Goal: Task Accomplishment & Management: Manage account settings

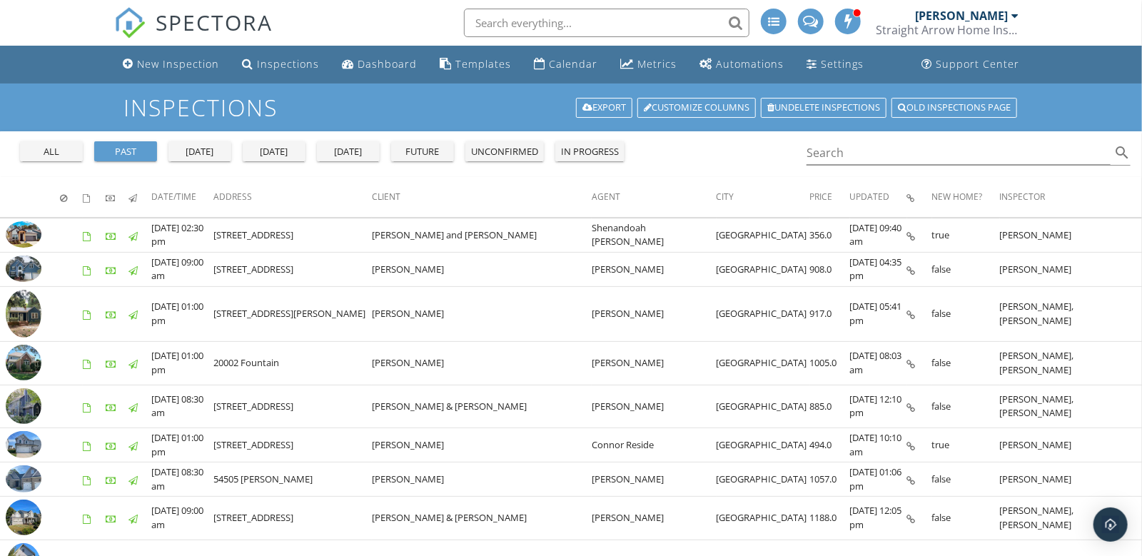
click at [281, 152] on div "[DATE]" at bounding box center [273, 152] width 51 height 14
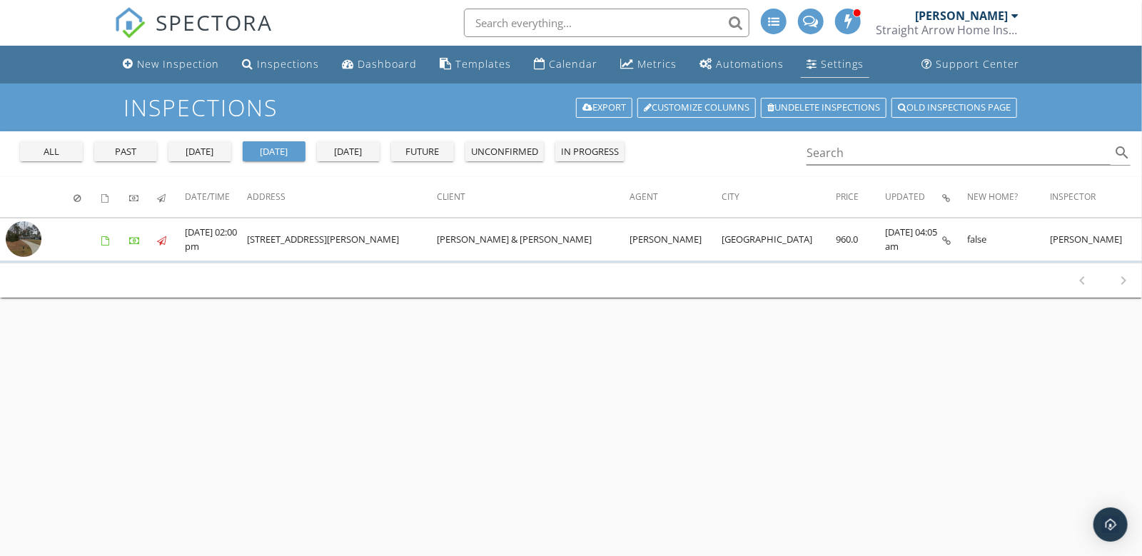
click at [828, 67] on div "Settings" at bounding box center [842, 64] width 43 height 14
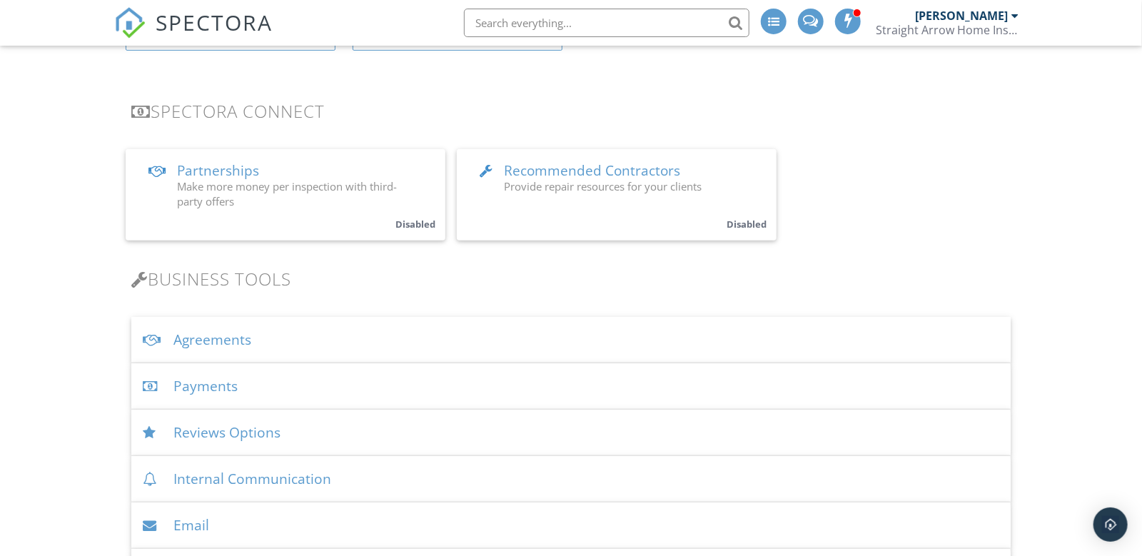
click at [188, 386] on div "Payments" at bounding box center [570, 386] width 879 height 46
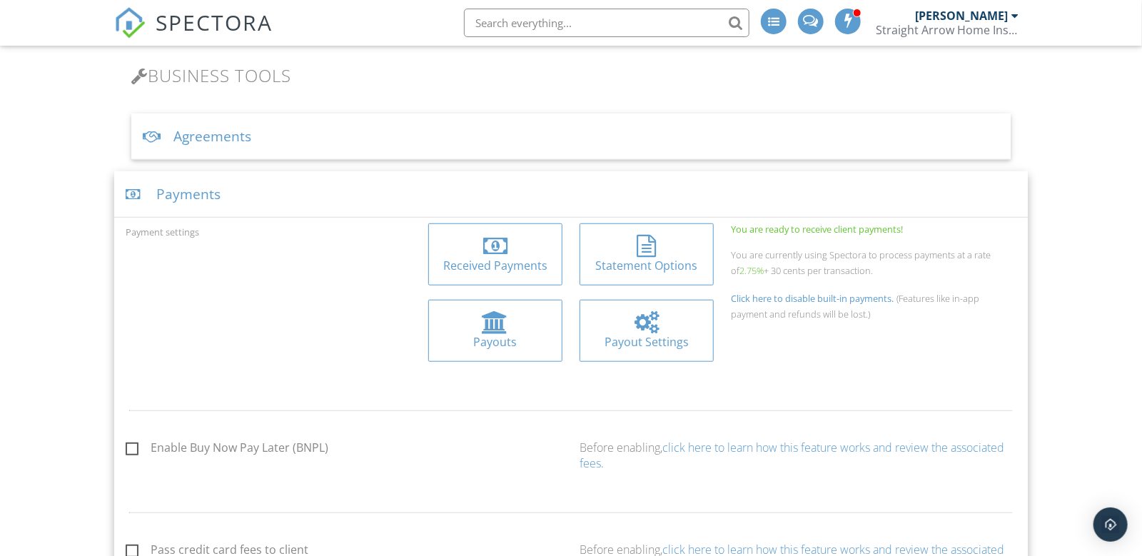
scroll to position [462, 0]
click at [488, 248] on div at bounding box center [495, 244] width 24 height 23
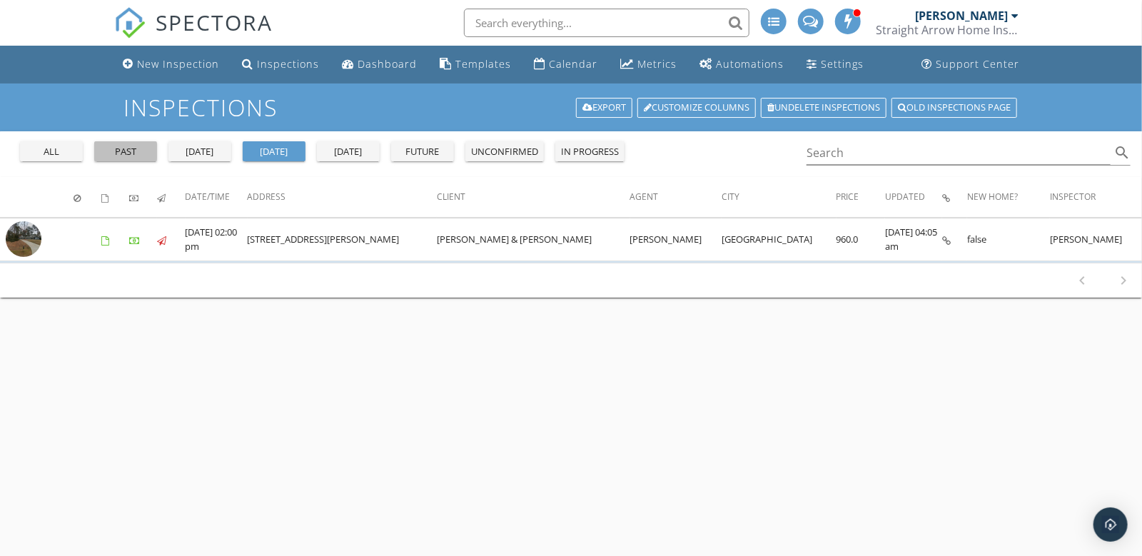
click at [103, 152] on div "past" at bounding box center [125, 152] width 51 height 14
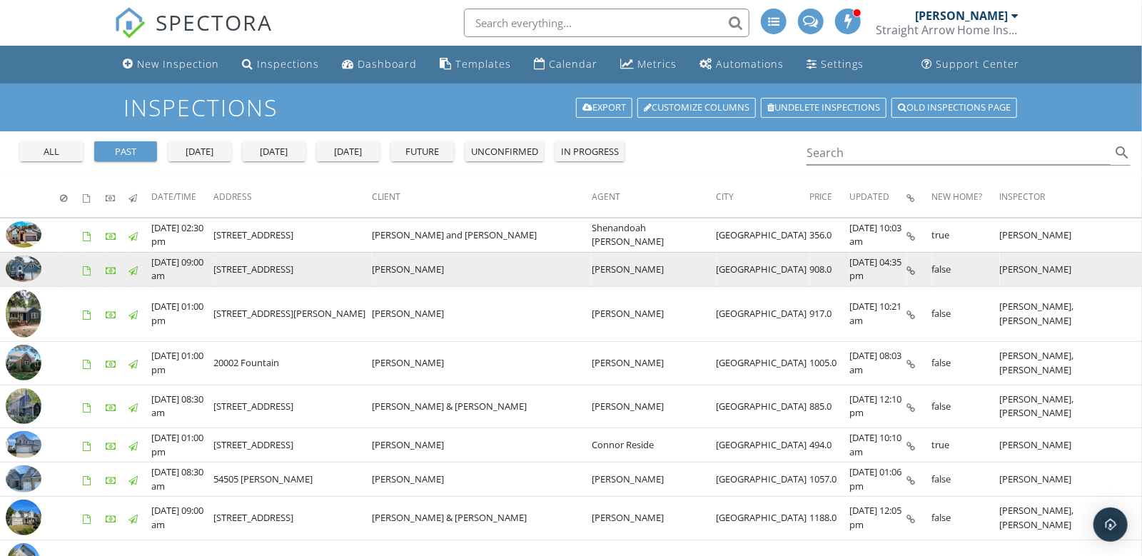
click at [907, 270] on icon at bounding box center [911, 270] width 9 height 9
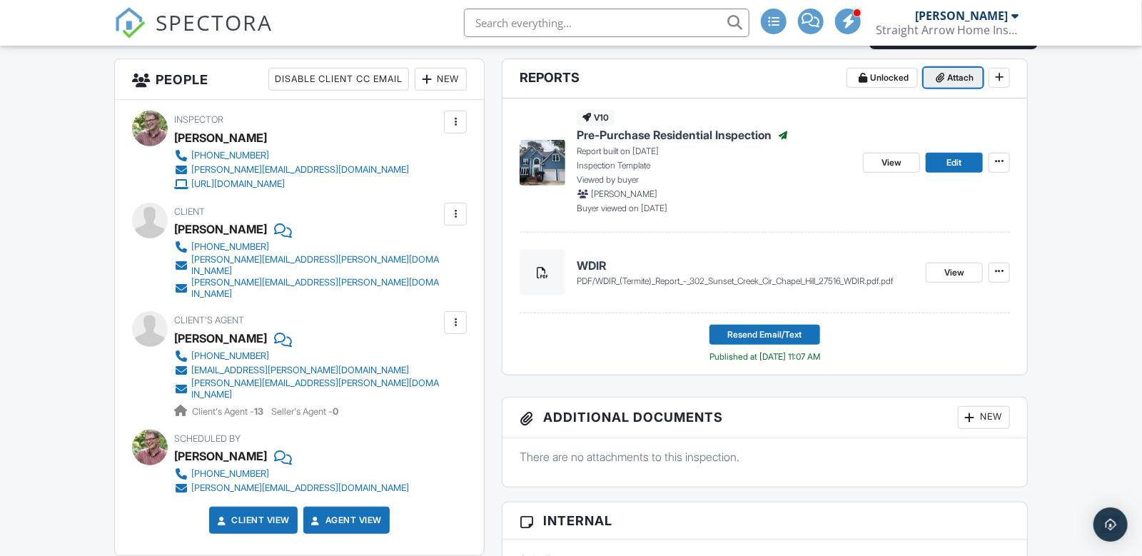
click at [958, 78] on span "Attach" at bounding box center [960, 78] width 26 height 14
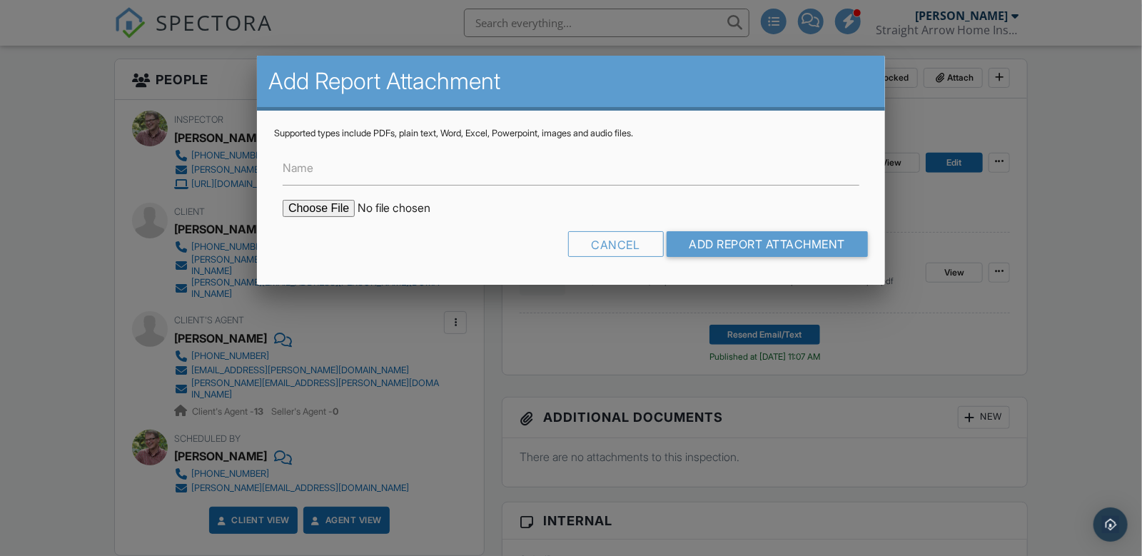
click at [300, 171] on label "Name" at bounding box center [298, 168] width 31 height 16
click at [300, 171] on input "Name" at bounding box center [571, 168] width 577 height 35
type input "Radon OK"
click at [295, 201] on input "file" at bounding box center [404, 208] width 243 height 17
type input "C:\fakepath\302_Sunset_Creek_Circle202509291024.pdf"
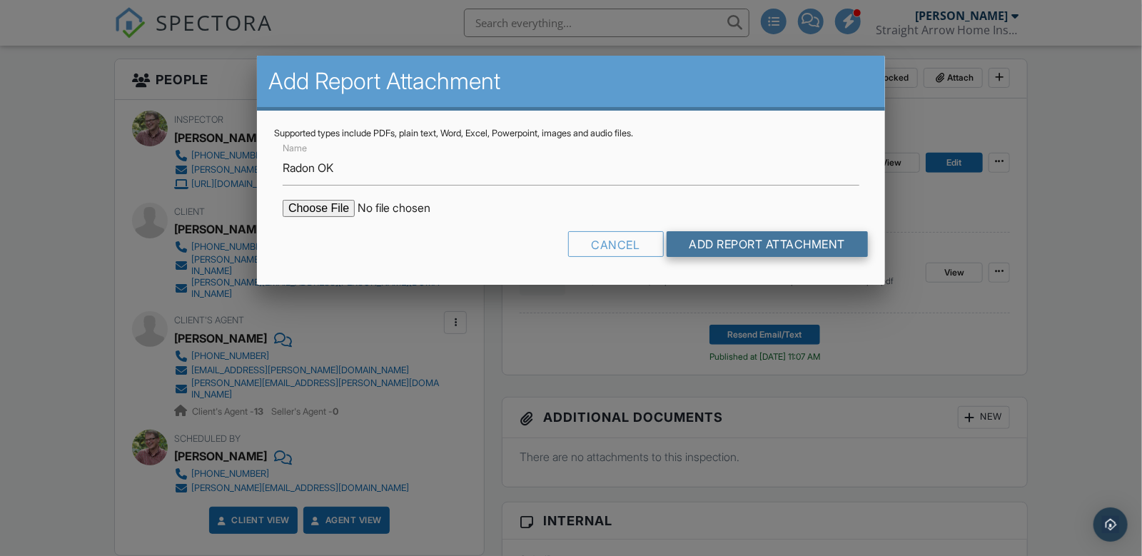
click at [748, 238] on input "Add Report Attachment" at bounding box center [767, 244] width 202 height 26
